Goal: Task Accomplishment & Management: Use online tool/utility

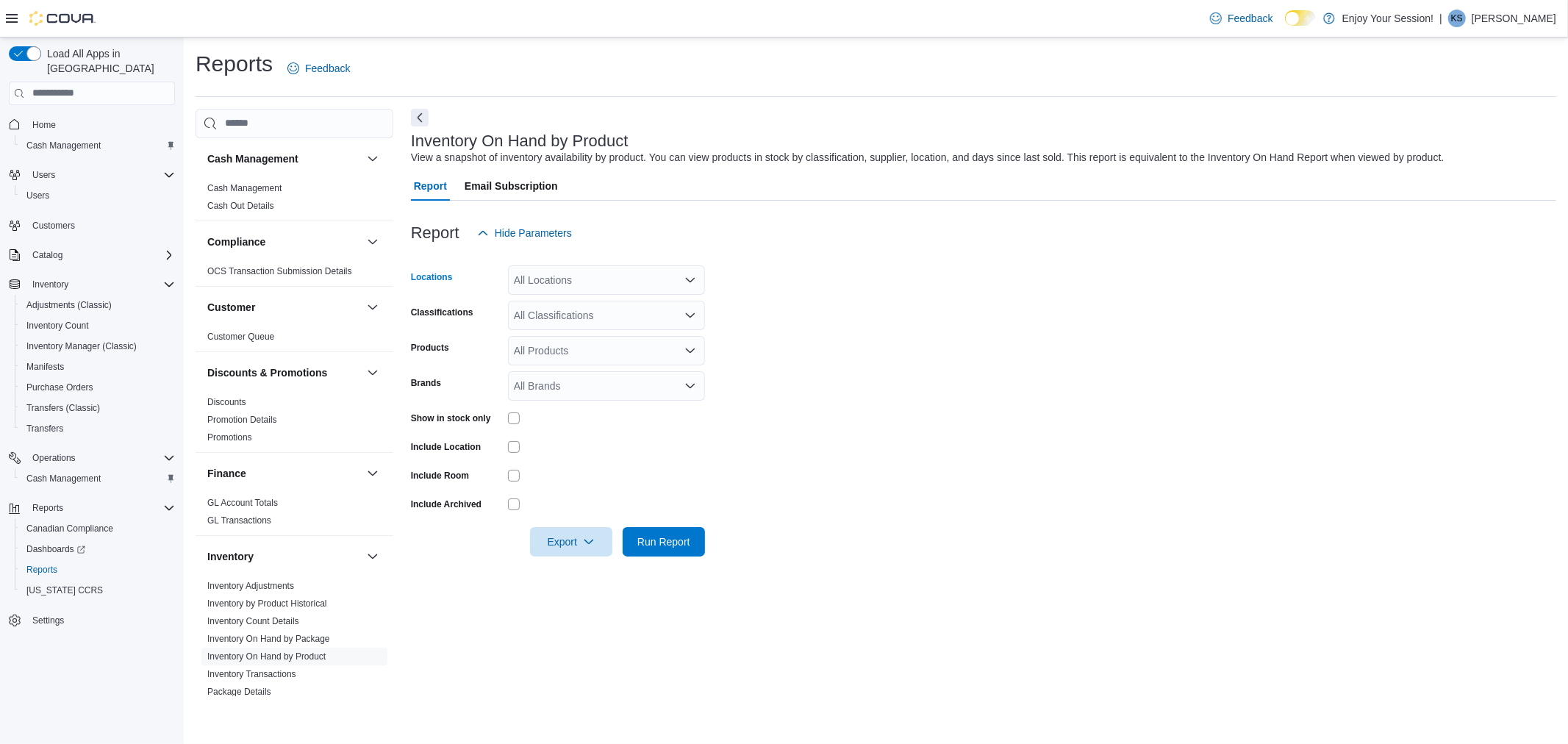
click at [554, 283] on div "All Locations" at bounding box center [606, 280] width 197 height 29
type input "****"
click at [553, 300] on span "Orillia" at bounding box center [552, 304] width 26 height 14
click at [905, 349] on form "Locations Orillia Classifications All Classifications Products All Products Bra…" at bounding box center [984, 401] width 1145 height 309
click at [595, 313] on div "All Classifications" at bounding box center [606, 315] width 197 height 29
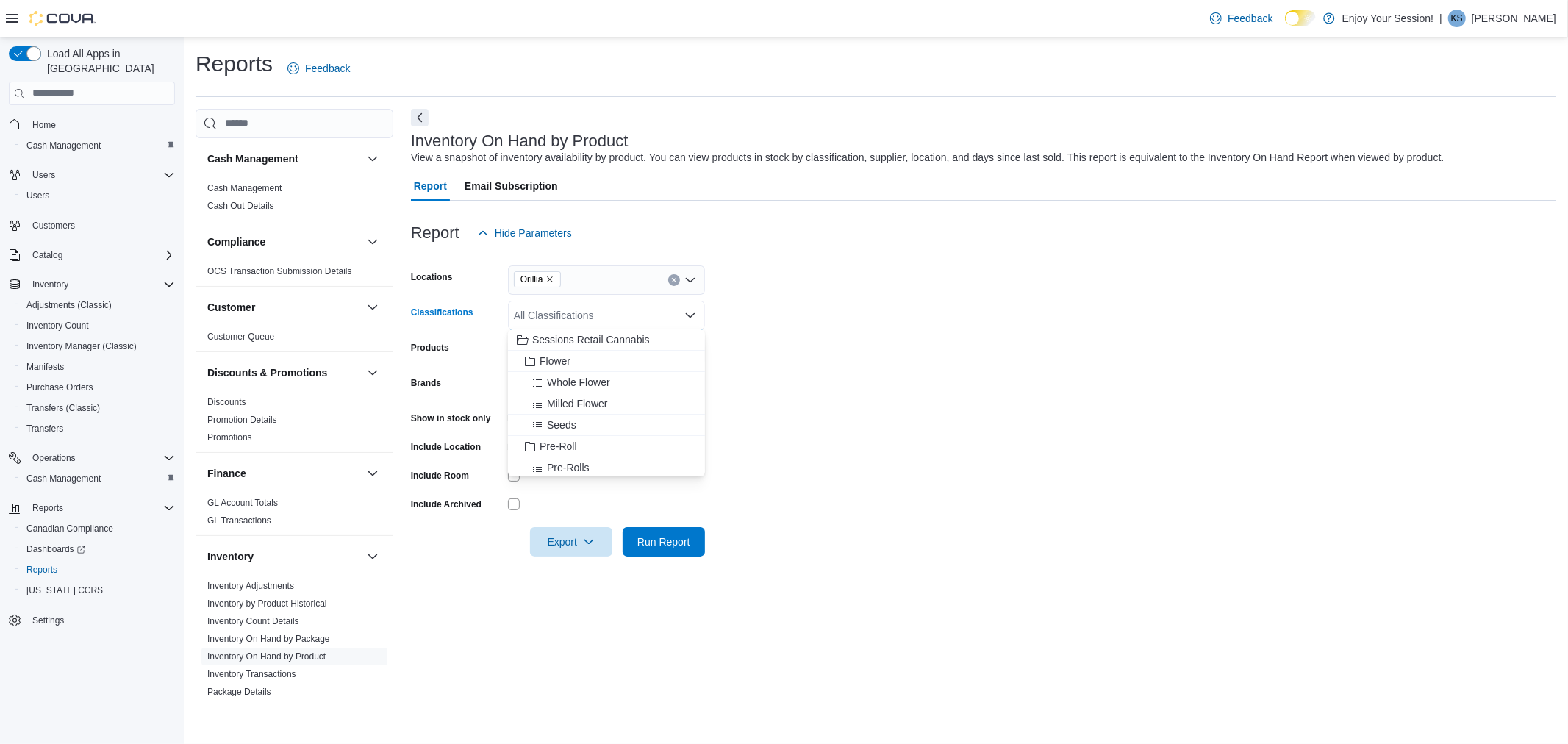
click at [878, 352] on form "Locations Orillia Classifications All Classifications Combo box. Selected. Comb…" at bounding box center [984, 401] width 1145 height 309
click at [537, 324] on div "All Classifications" at bounding box center [606, 315] width 197 height 29
click at [558, 356] on span "Flower" at bounding box center [555, 361] width 31 height 14
click at [572, 425] on span "Pre-Roll" at bounding box center [558, 424] width 38 height 14
click at [568, 466] on span "Vapes" at bounding box center [554, 467] width 29 height 14
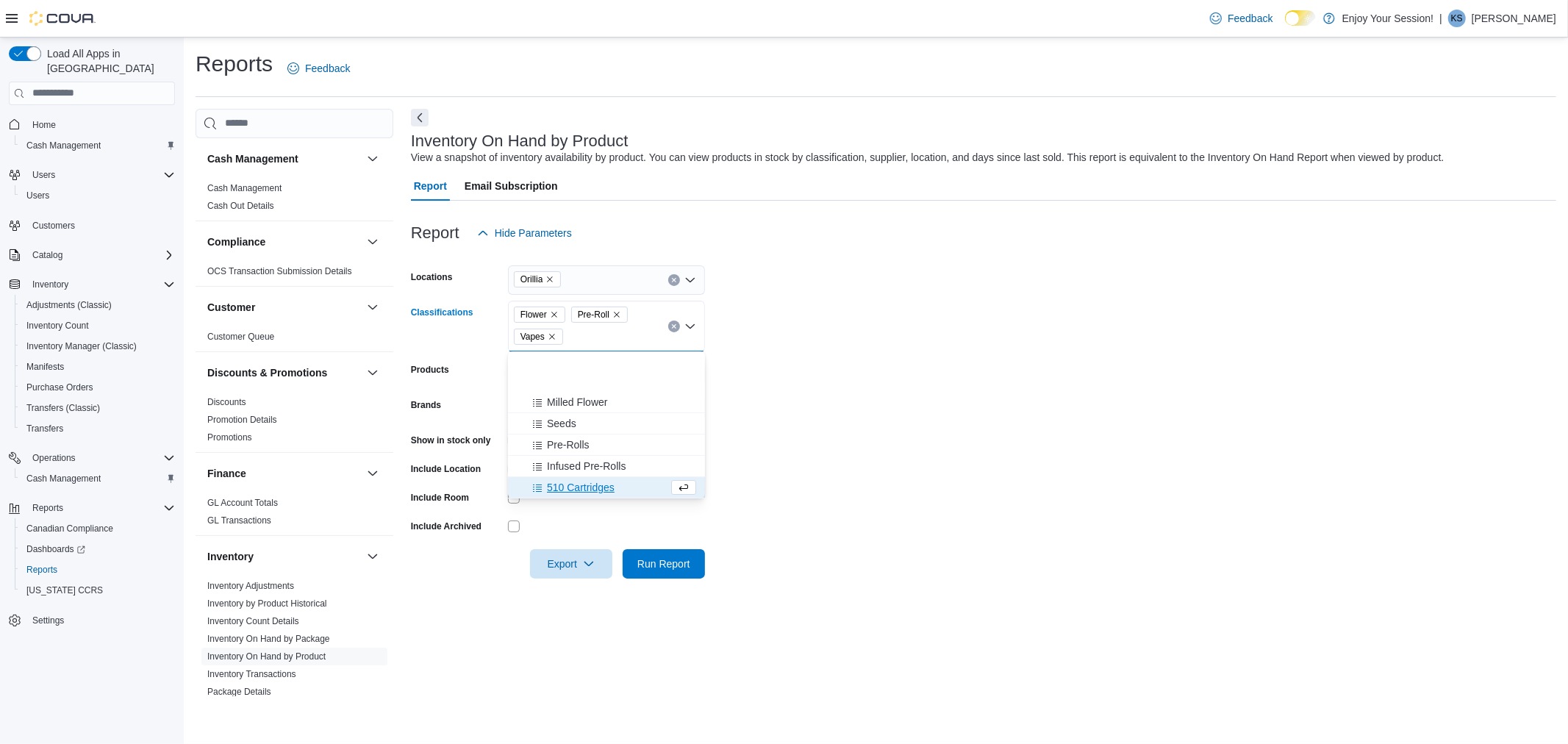
scroll to position [84, 0]
click at [573, 468] on span "Edibles" at bounding box center [556, 469] width 34 height 14
click at [573, 468] on span "Beverages" at bounding box center [571, 469] width 49 height 14
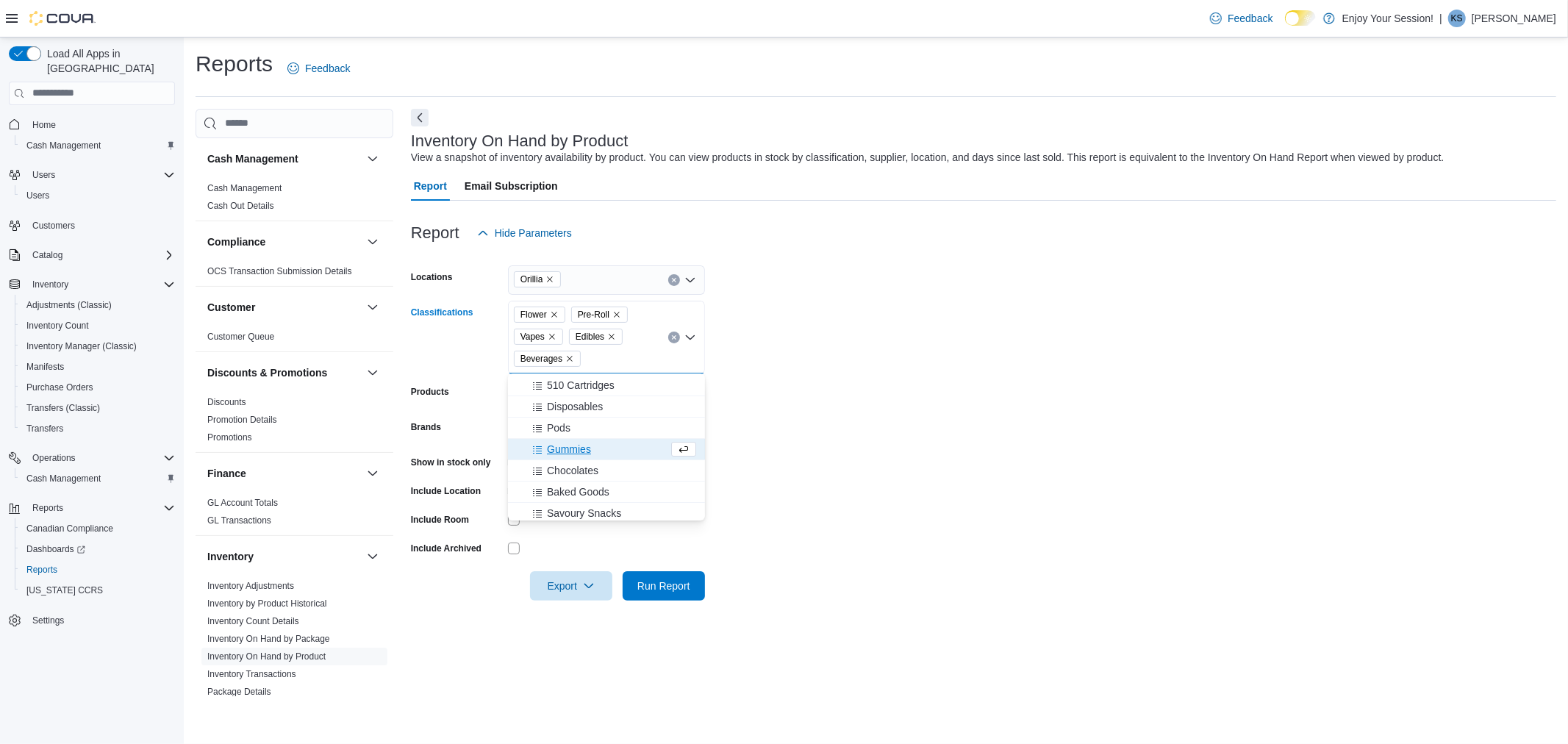
scroll to position [165, 0]
click at [570, 489] on span "Concentrates" at bounding box center [570, 495] width 61 height 14
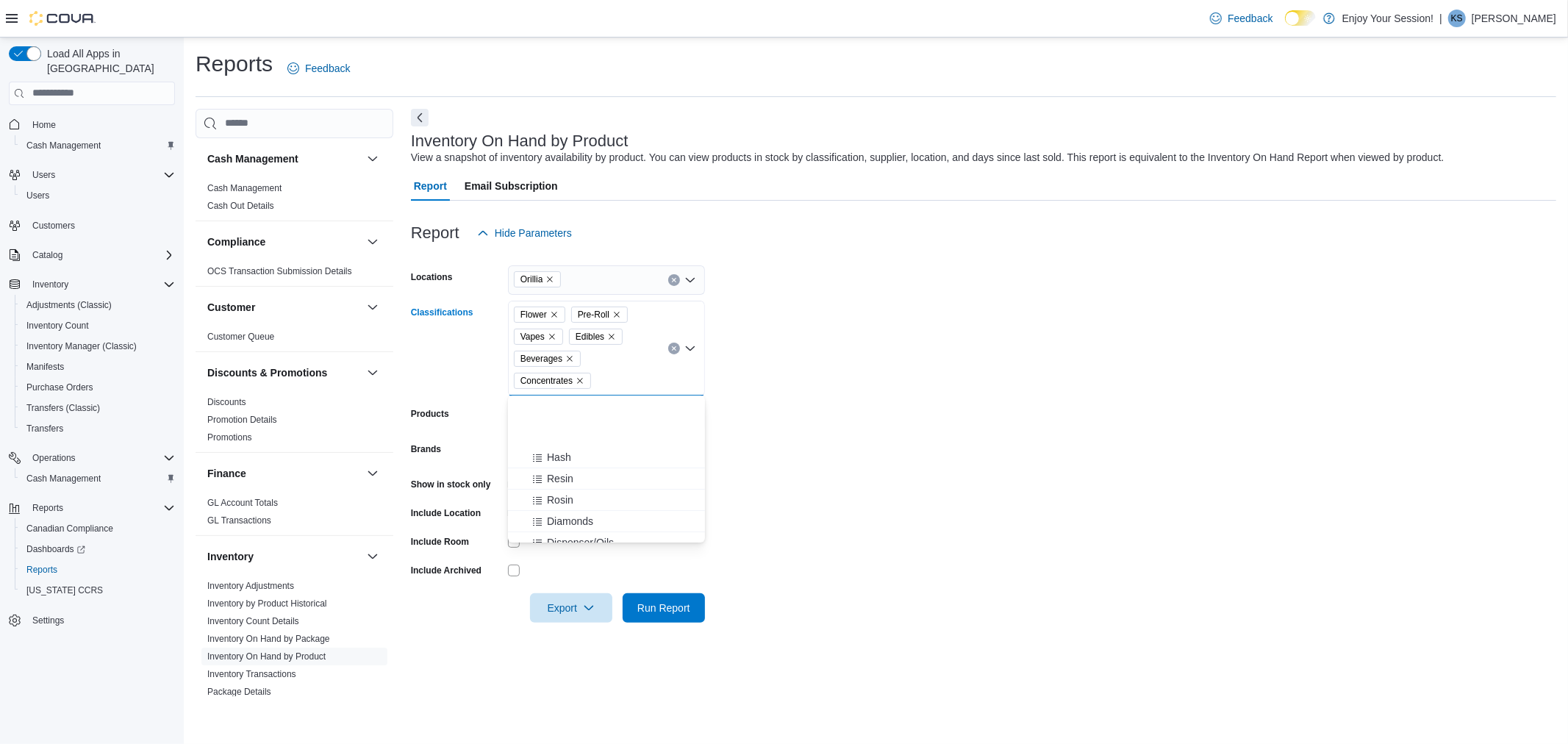
scroll to position [410, 0]
click at [562, 527] on span "Topicals" at bounding box center [558, 528] width 38 height 14
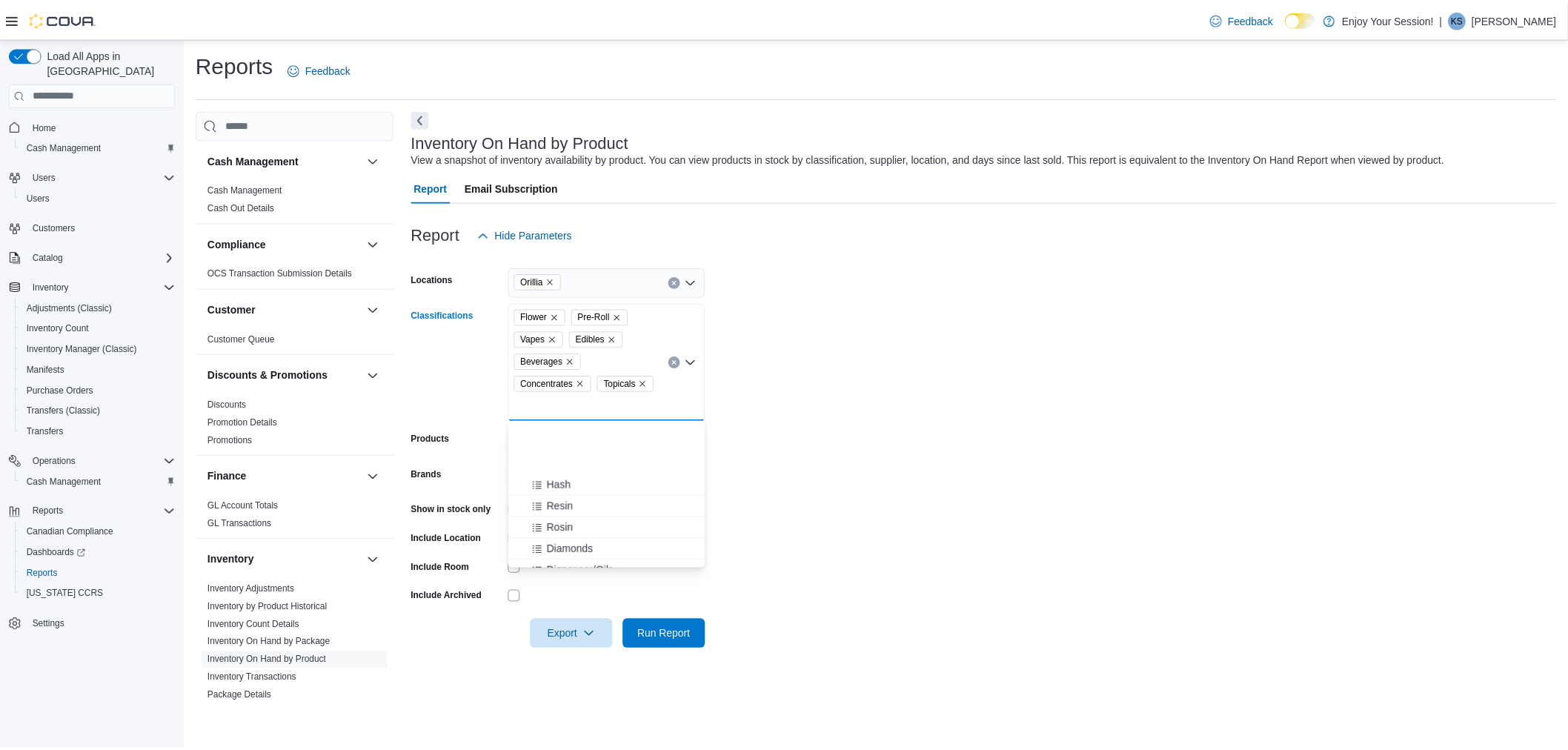
scroll to position [329, 0]
click at [611, 507] on span "Oils & Capsules" at bounding box center [580, 510] width 74 height 14
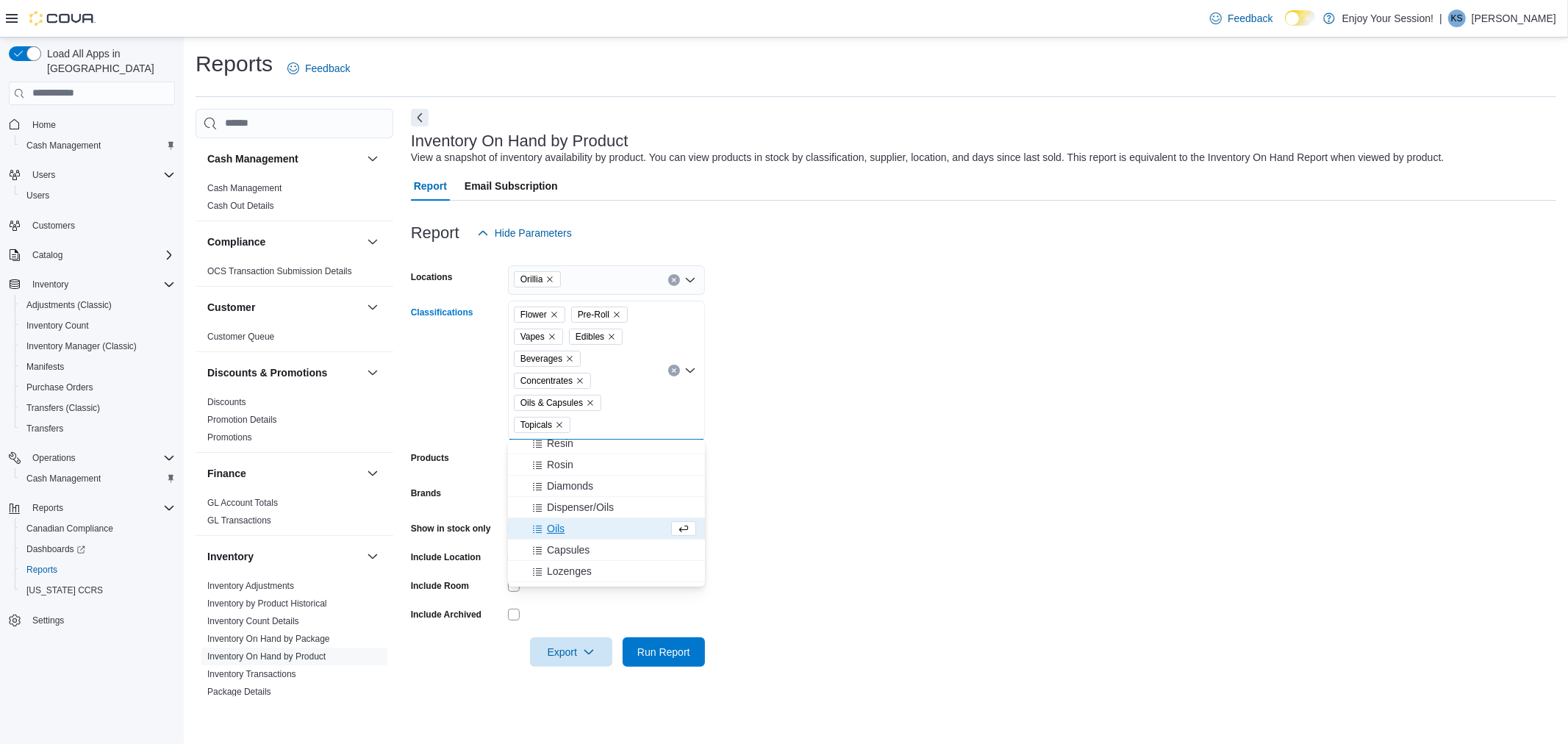
click at [931, 501] on form "Locations Orillia Classifications Flower Pre-Roll Vapes Edibles Beverages Conce…" at bounding box center [984, 457] width 1145 height 419
click at [678, 656] on span "Run Report" at bounding box center [664, 651] width 53 height 14
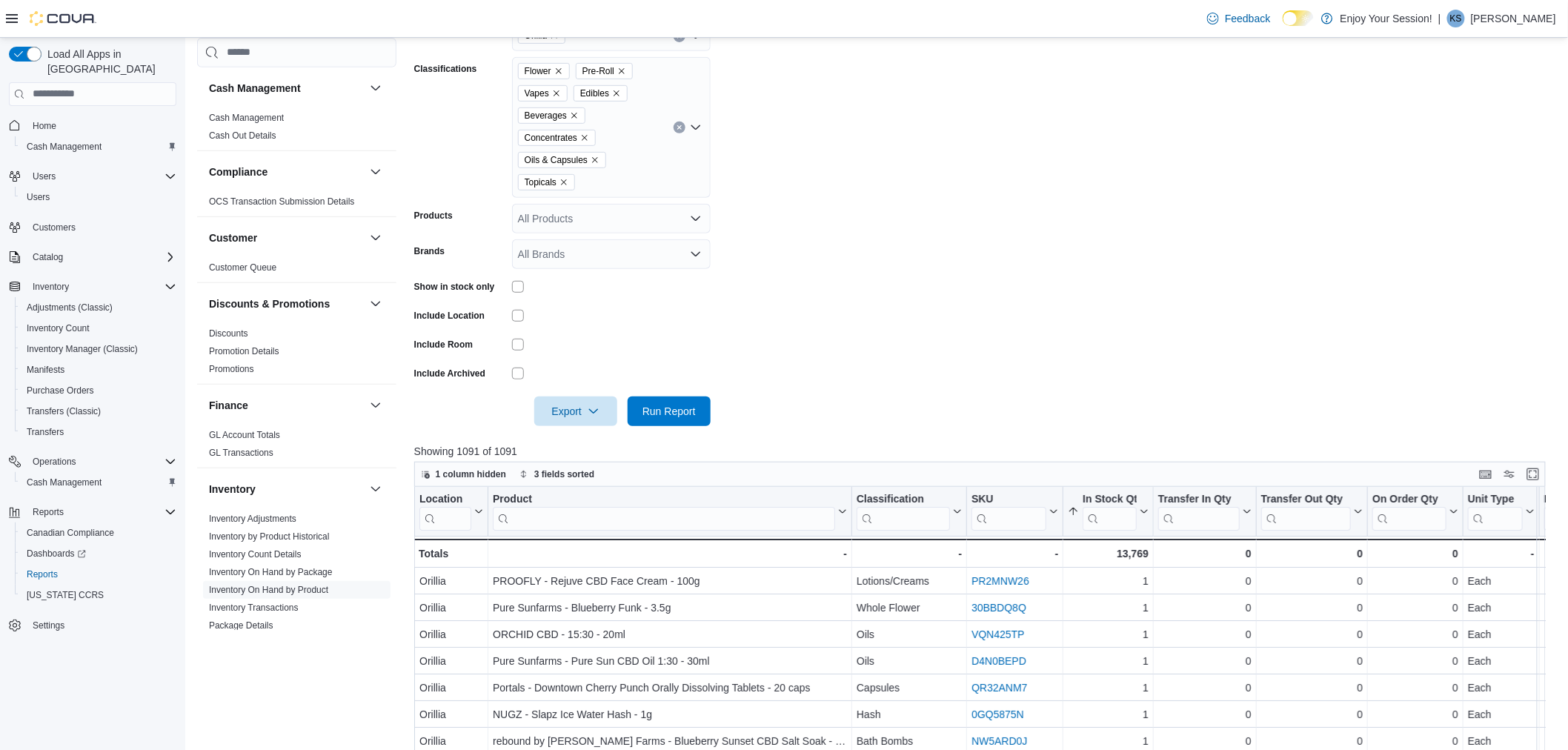
scroll to position [246, 0]
click at [606, 408] on span "Export" at bounding box center [576, 409] width 65 height 30
click at [601, 434] on span "Export to Excel" at bounding box center [576, 440] width 67 height 12
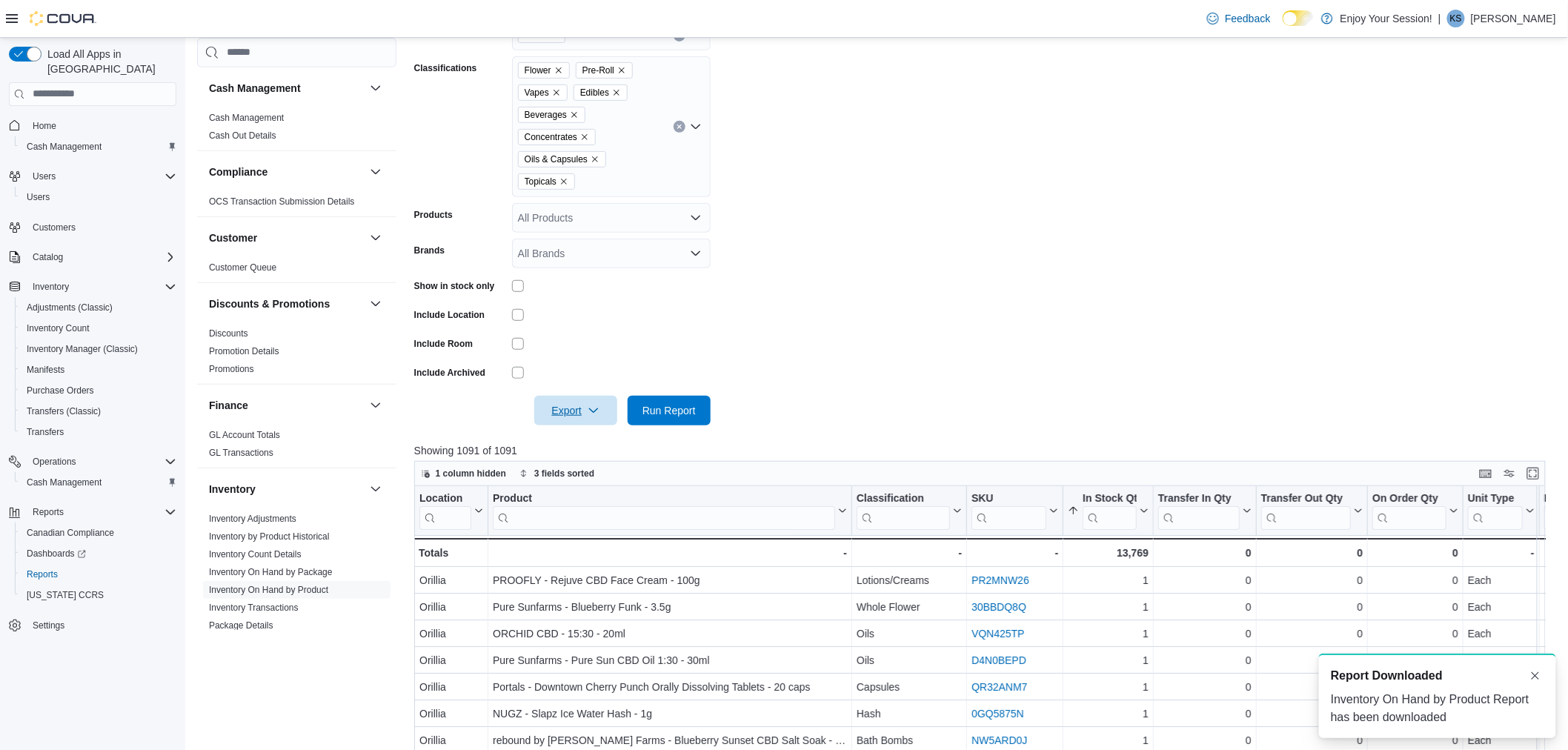
scroll to position [0, 0]
